Goal: Transaction & Acquisition: Obtain resource

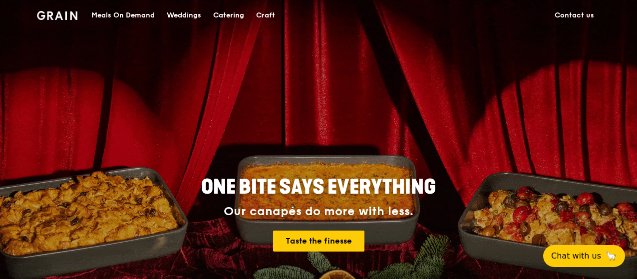
click at [228, 15] on div "Catering" at bounding box center [228, 15] width 31 height 30
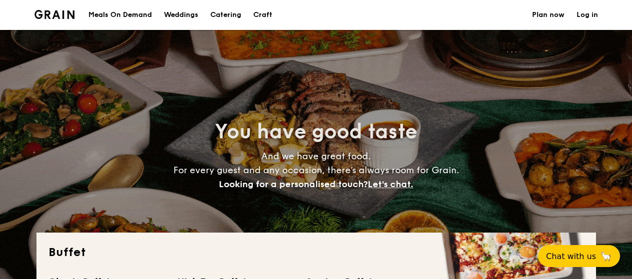
select select
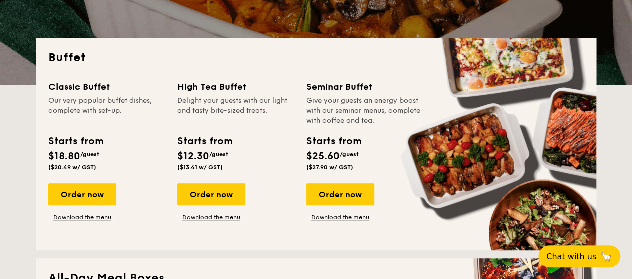
scroll to position [250, 0]
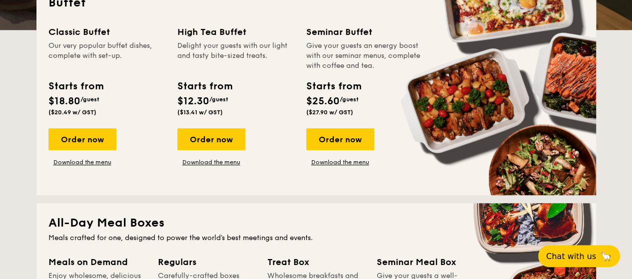
drag, startPoint x: 54, startPoint y: 112, endPoint x: 98, endPoint y: 114, distance: 44.5
click at [98, 114] on div "Starts from $18.80 /guest ($20.49 w/ GST)" at bounding box center [75, 97] width 54 height 37
click at [82, 112] on span "($20.49 w/ GST)" at bounding box center [72, 112] width 48 height 7
drag, startPoint x: 55, startPoint y: 112, endPoint x: 87, endPoint y: 119, distance: 32.6
click at [87, 119] on div "Starts from $18.80 /guest ($20.49 w/ GST)" at bounding box center [106, 99] width 125 height 41
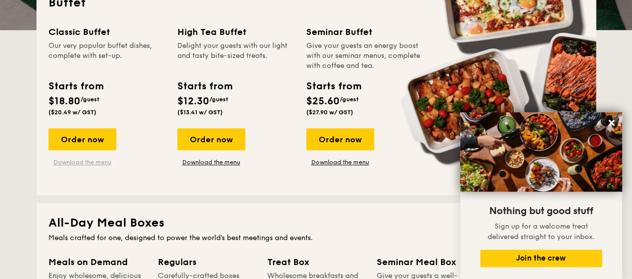
drag, startPoint x: 94, startPoint y: 161, endPoint x: 70, endPoint y: 159, distance: 24.5
click at [70, 159] on link "Download the menu" at bounding box center [82, 162] width 68 height 8
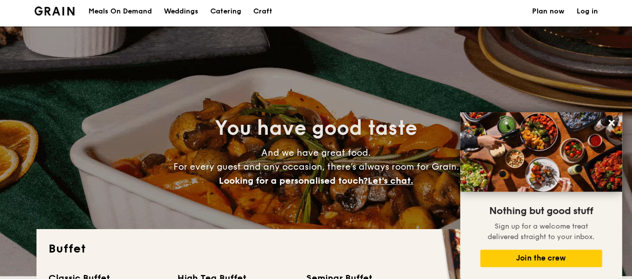
scroll to position [0, 0]
